Goal: Task Accomplishment & Management: Complete application form

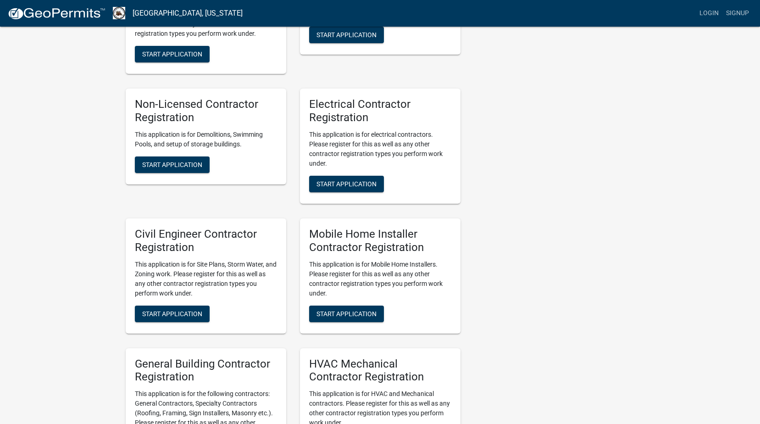
scroll to position [321, 0]
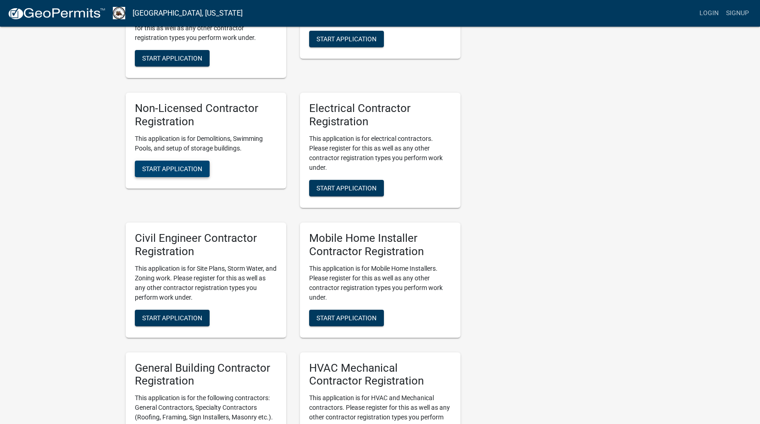
click at [173, 161] on button "Start Application" at bounding box center [172, 169] width 75 height 17
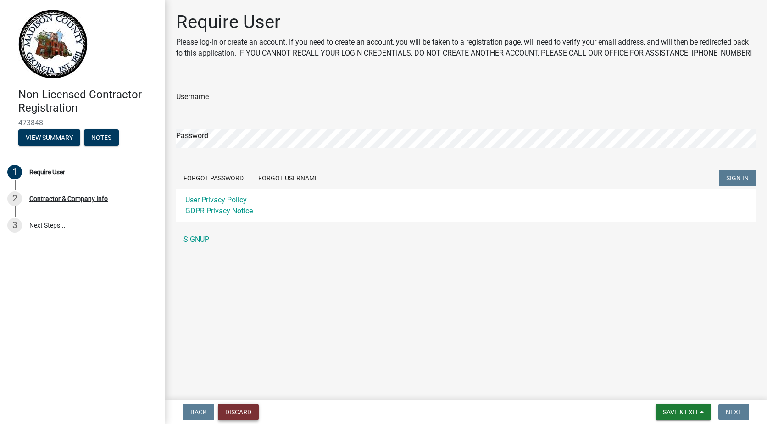
click at [243, 414] on button "Discard" at bounding box center [238, 412] width 41 height 17
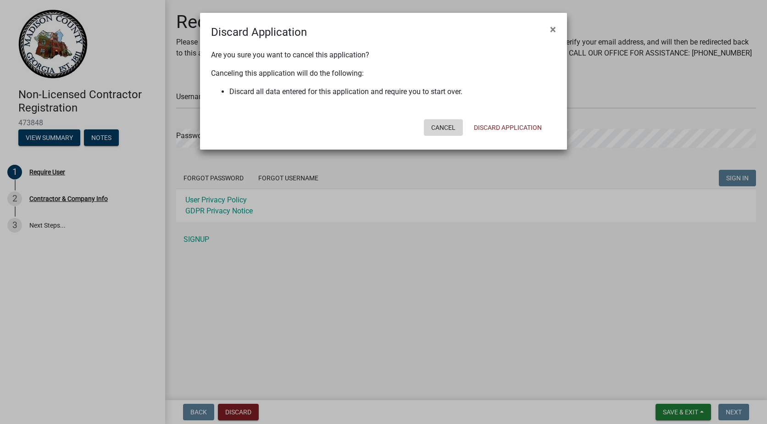
click at [451, 127] on button "Cancel" at bounding box center [443, 127] width 39 height 17
